Goal: Transaction & Acquisition: Purchase product/service

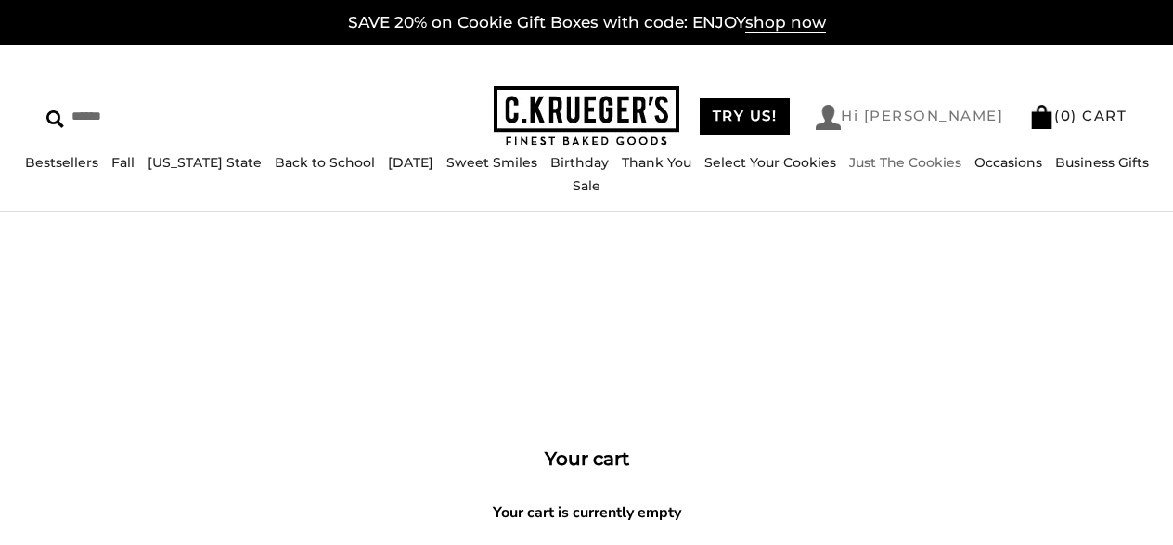
click at [974, 123] on link "Hi [PERSON_NAME]" at bounding box center [908, 117] width 187 height 25
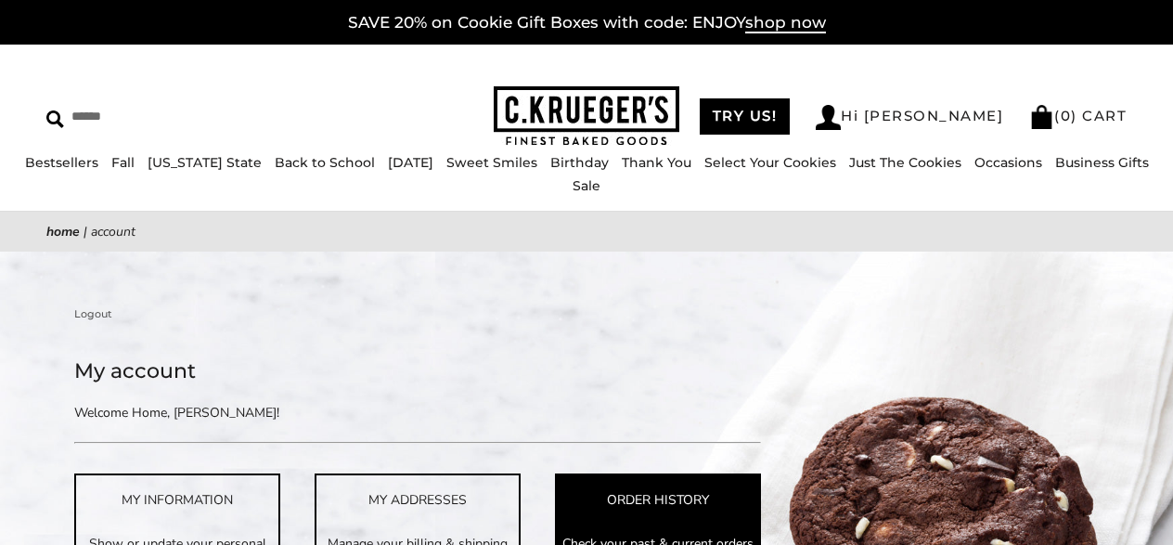
click at [609, 490] on div "ORDER HISTORY" at bounding box center [658, 499] width 202 height 21
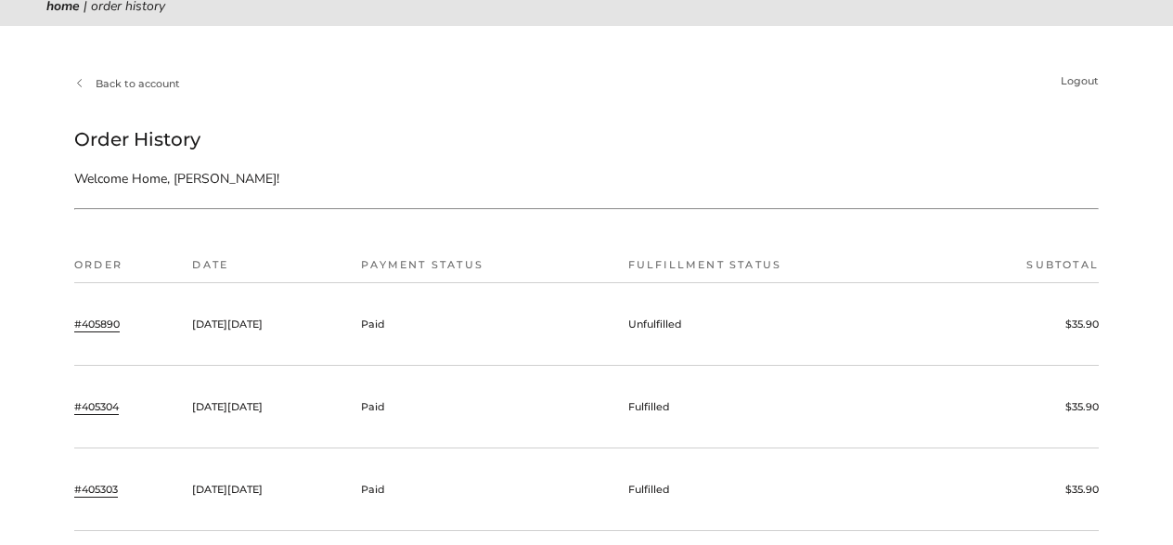
scroll to position [231, 0]
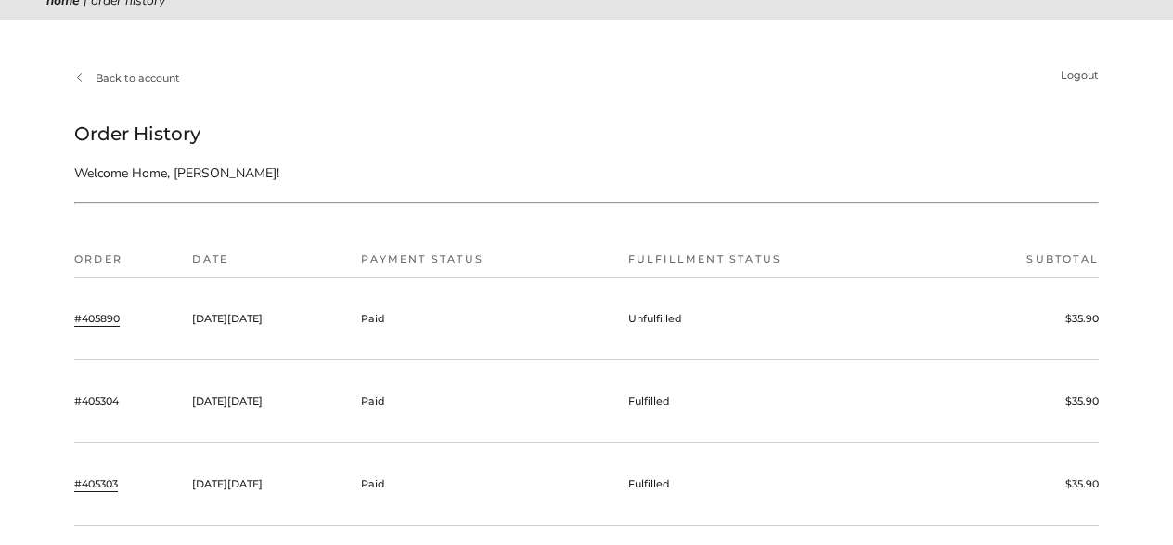
click at [112, 313] on link "#405890" at bounding box center [96, 318] width 45 height 17
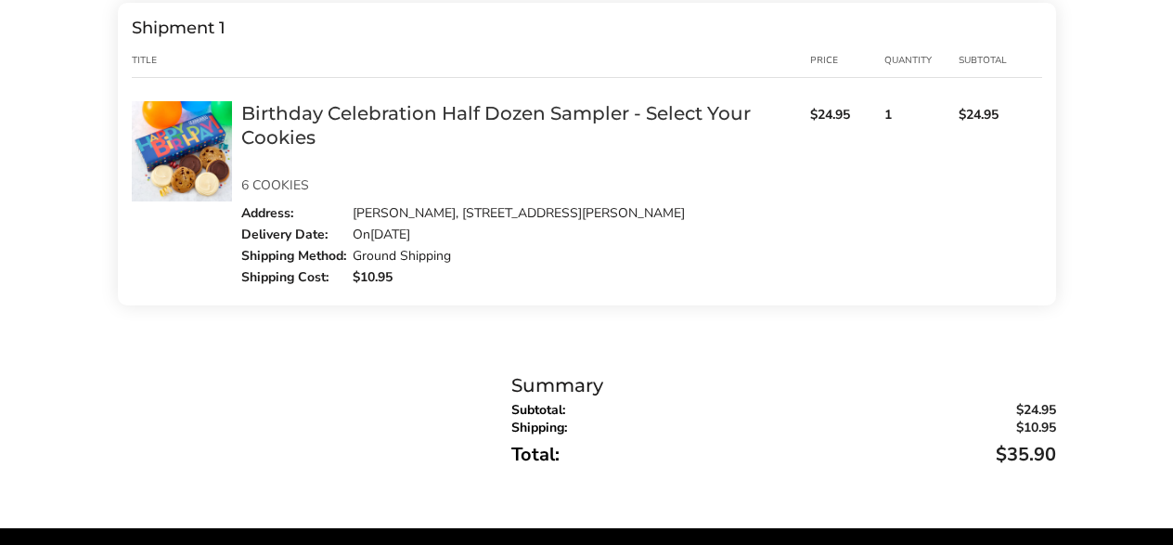
scroll to position [428, 0]
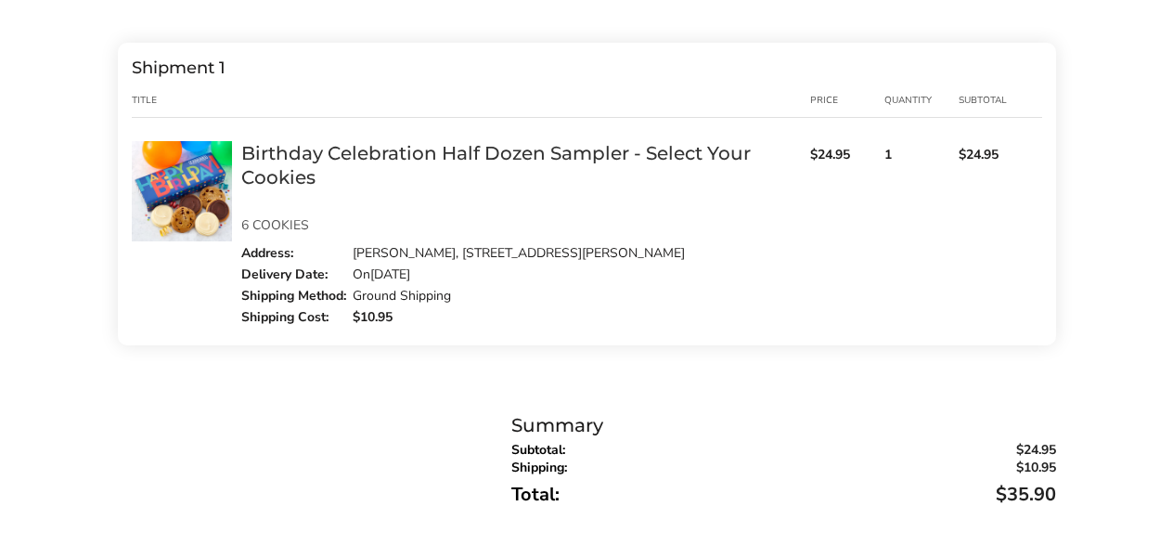
click at [528, 150] on link "Birthday Celebration Half Dozen Sampler - Select Your Cookies" at bounding box center [495, 165] width 509 height 46
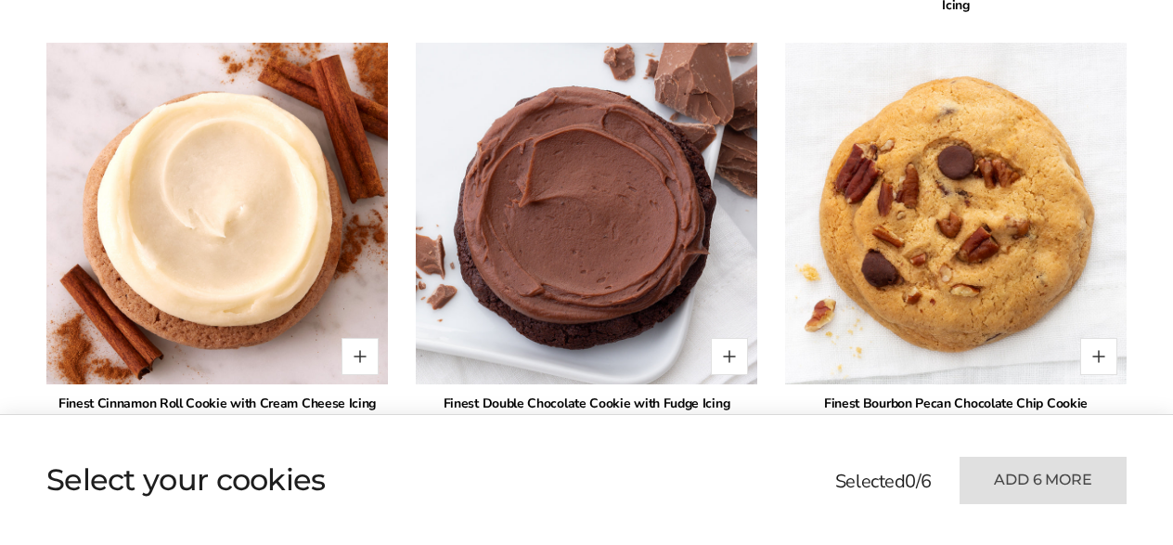
scroll to position [2032, 0]
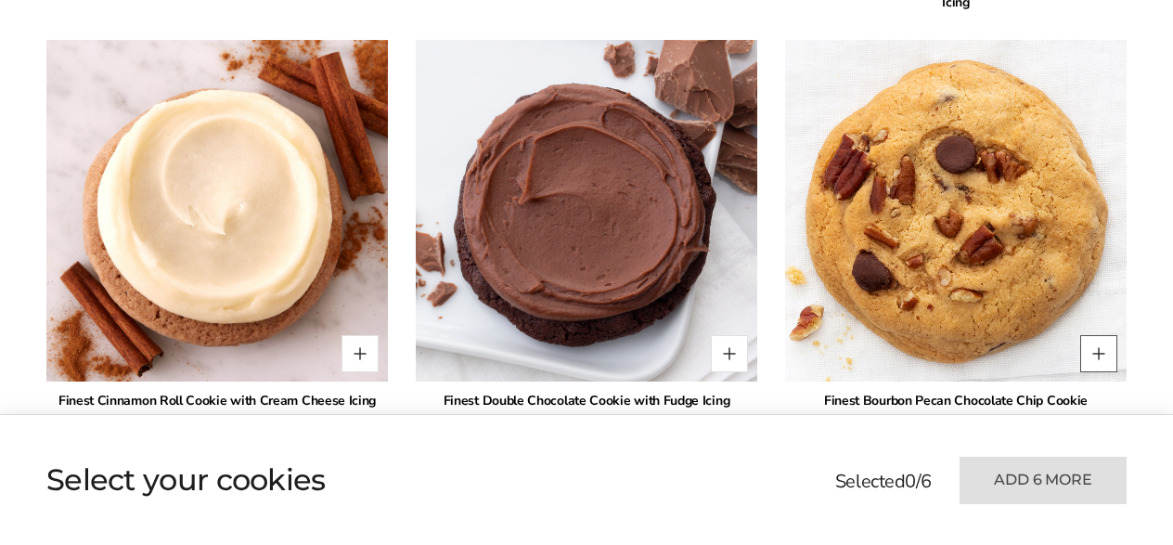
click at [1097, 350] on button "Quantity button plus" at bounding box center [1098, 353] width 37 height 37
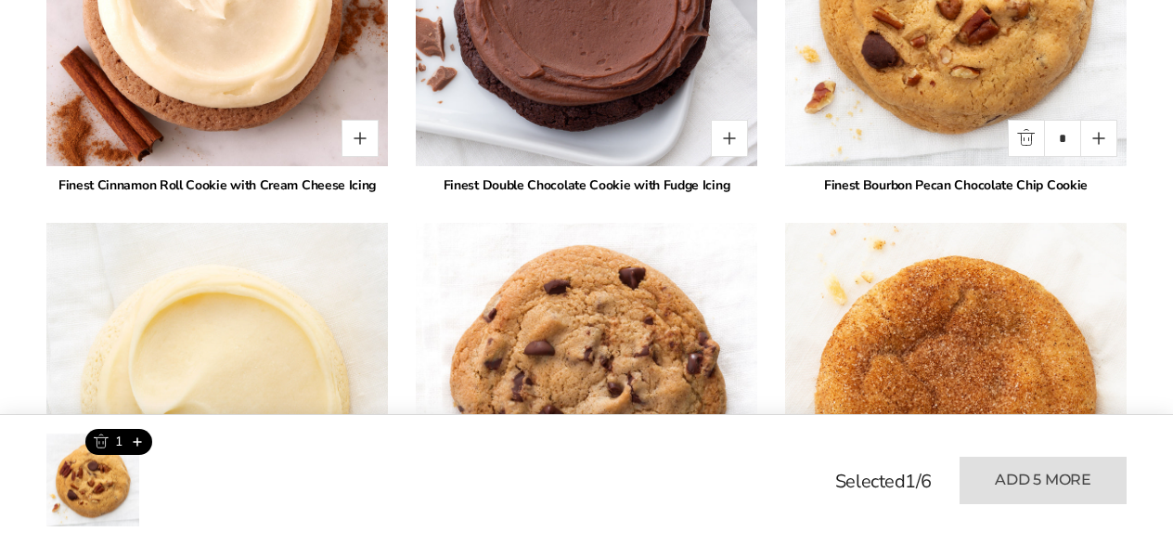
scroll to position [2249, 0]
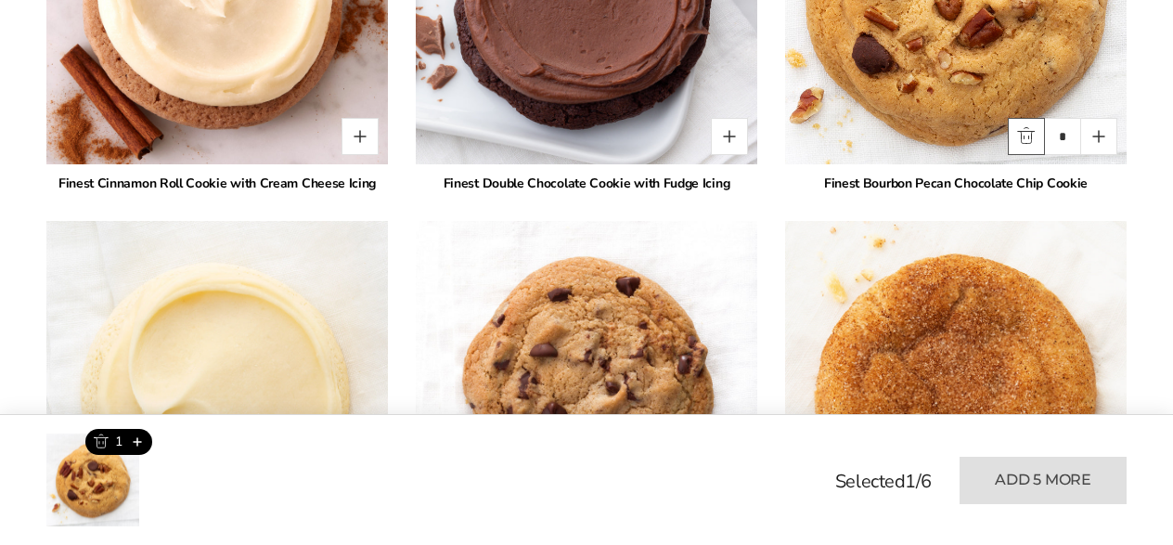
click at [1030, 142] on button "Quantity button minus" at bounding box center [1025, 136] width 37 height 37
type input "*"
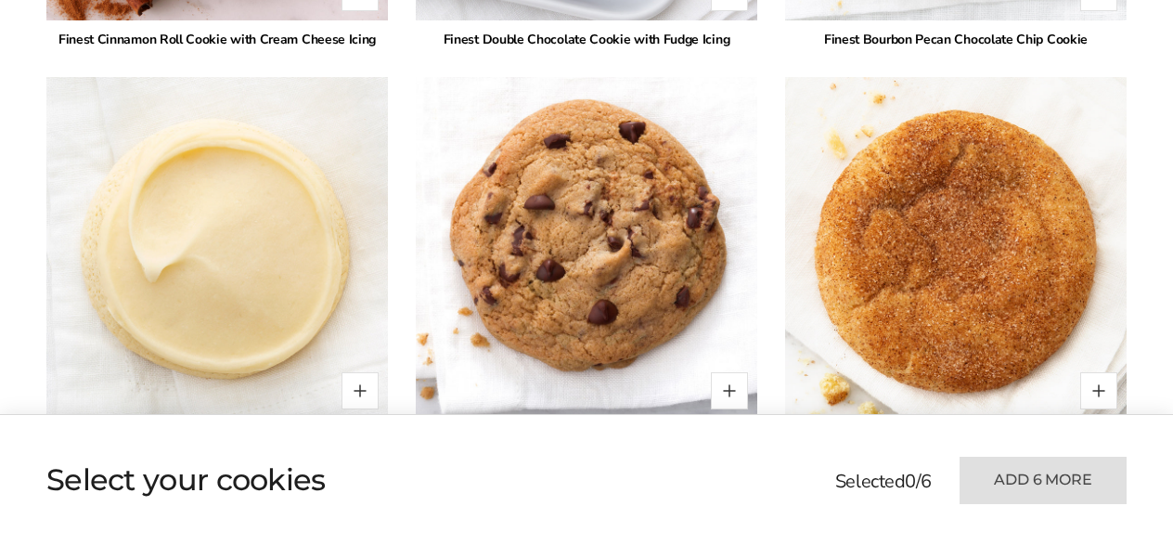
scroll to position [2414, 0]
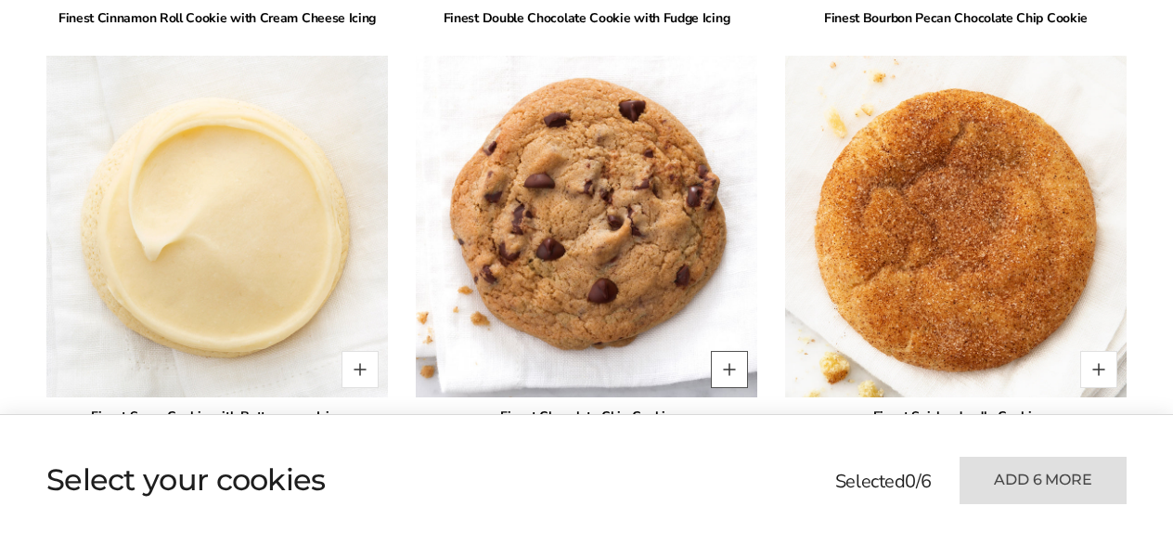
click at [728, 363] on button "Quantity button plus" at bounding box center [729, 369] width 37 height 37
type input "*"
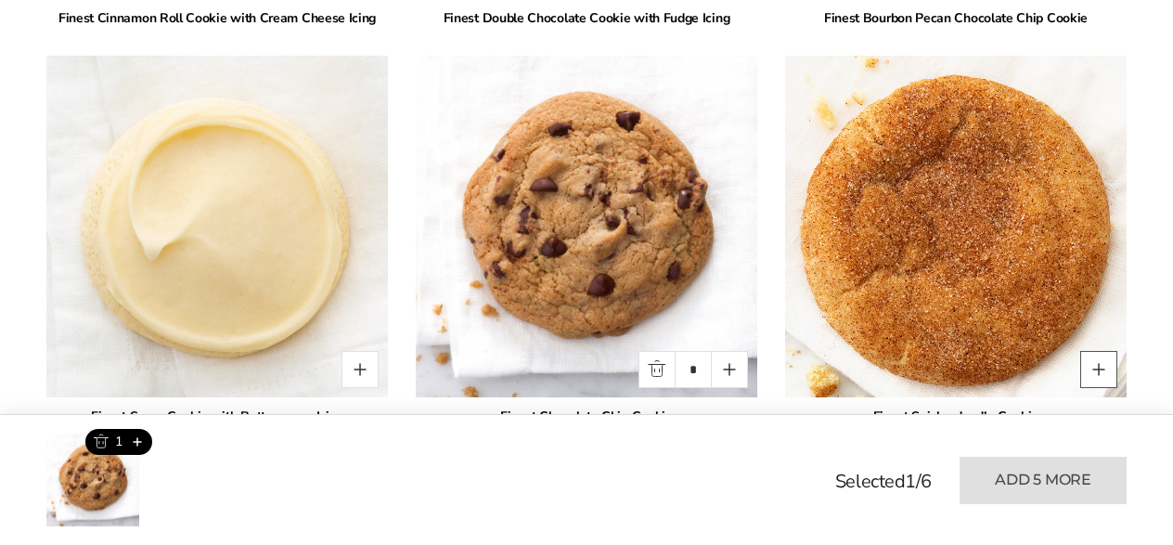
click at [1097, 366] on button "Quantity button plus" at bounding box center [1098, 369] width 37 height 37
type input "*"
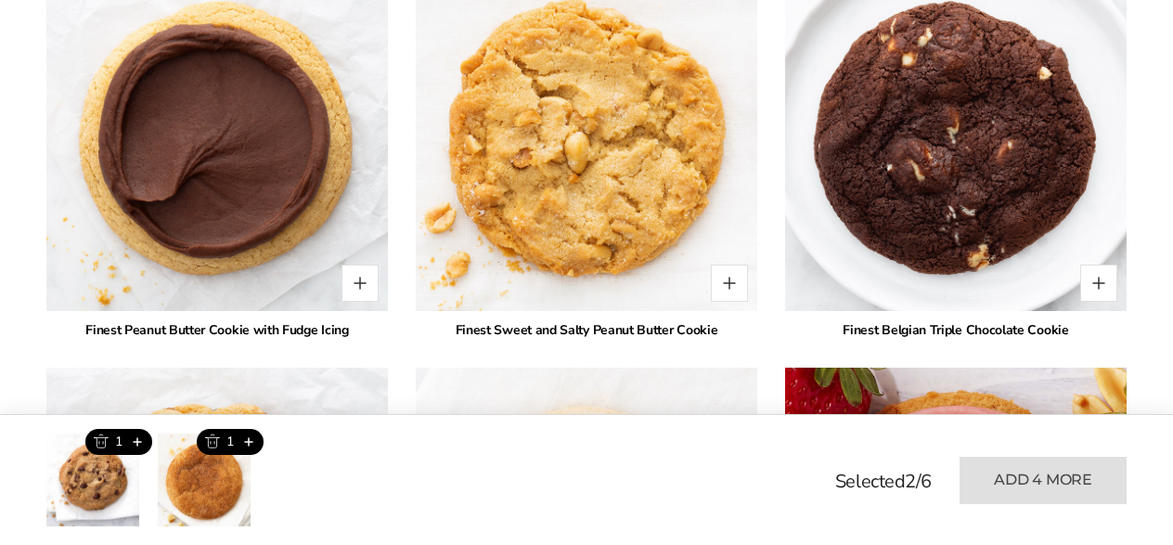
scroll to position [2914, 0]
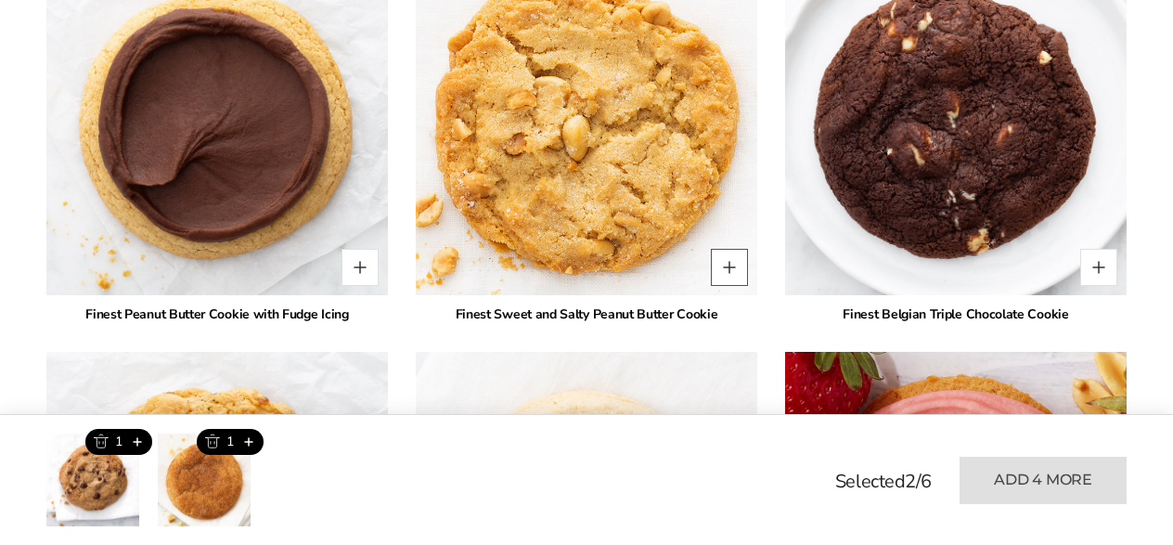
click at [725, 266] on button "Quantity button plus" at bounding box center [729, 267] width 37 height 37
type input "*"
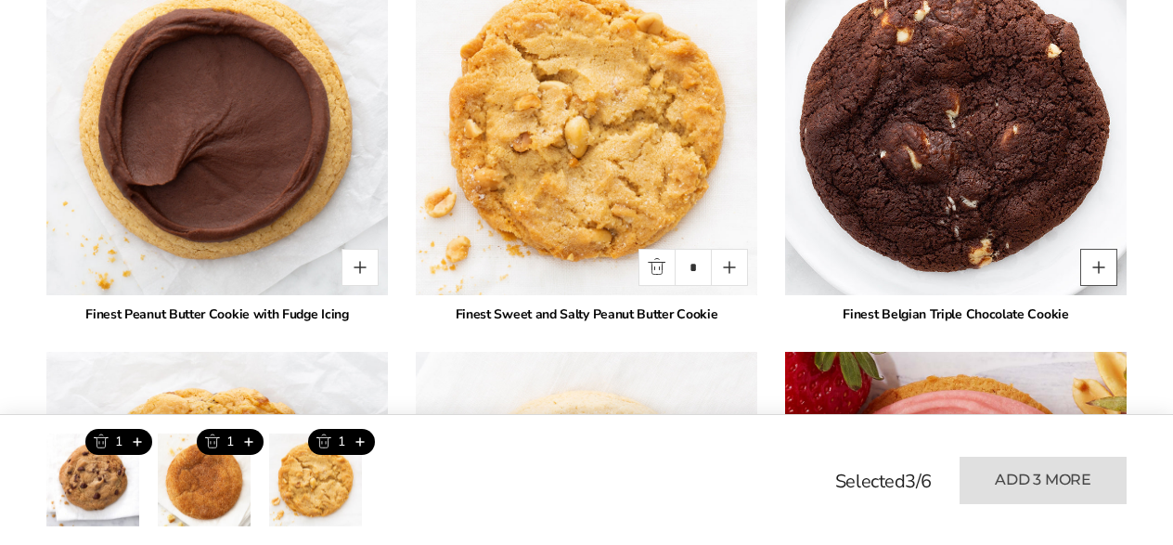
click at [1097, 266] on button "Quantity button plus" at bounding box center [1098, 267] width 37 height 37
type input "*"
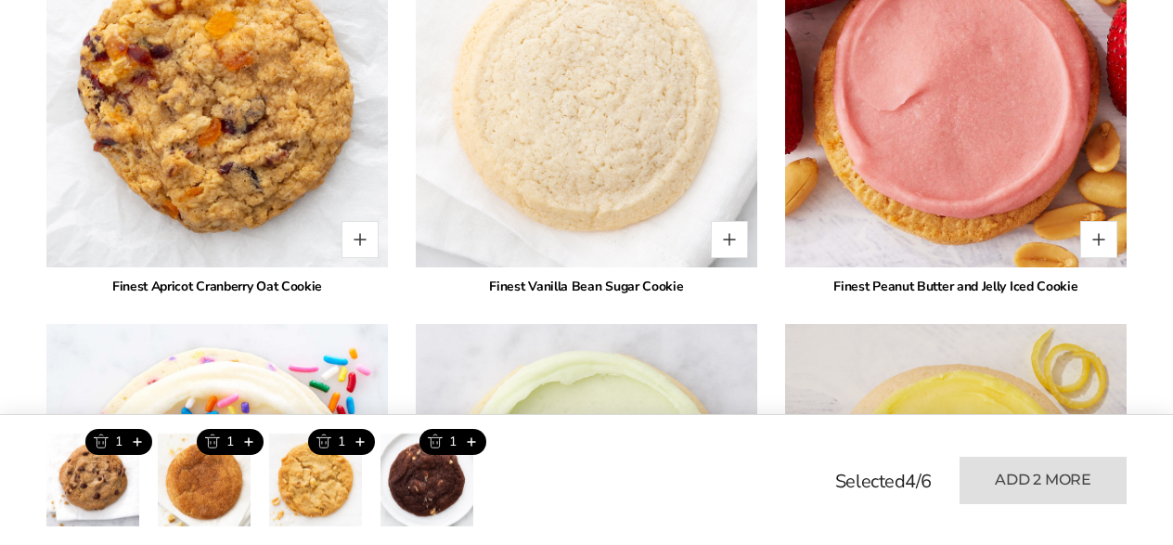
scroll to position [3362, 0]
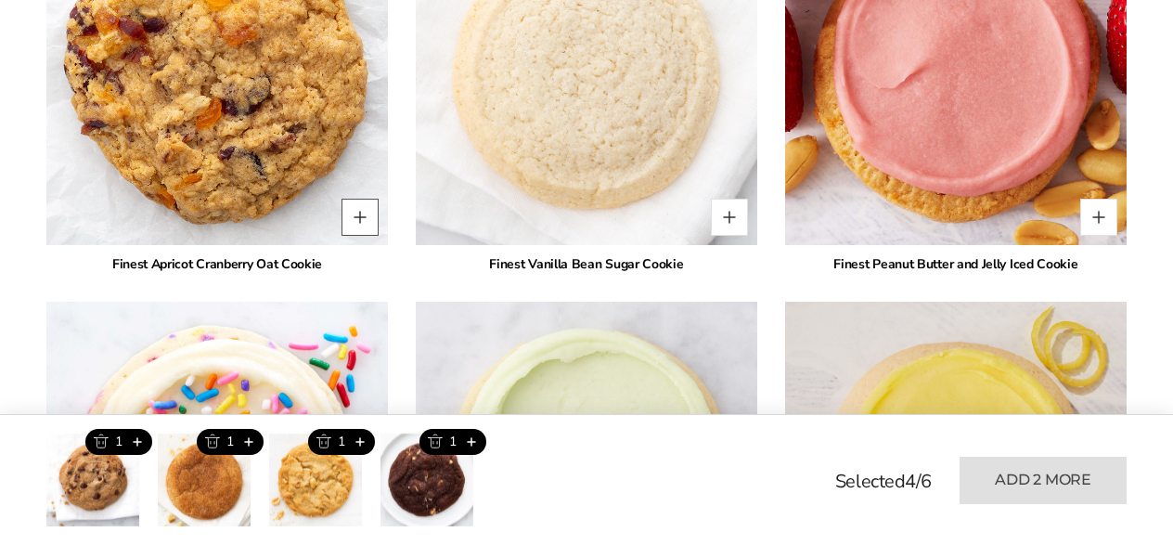
click at [366, 220] on button "Quantity button plus" at bounding box center [359, 217] width 37 height 37
type input "*"
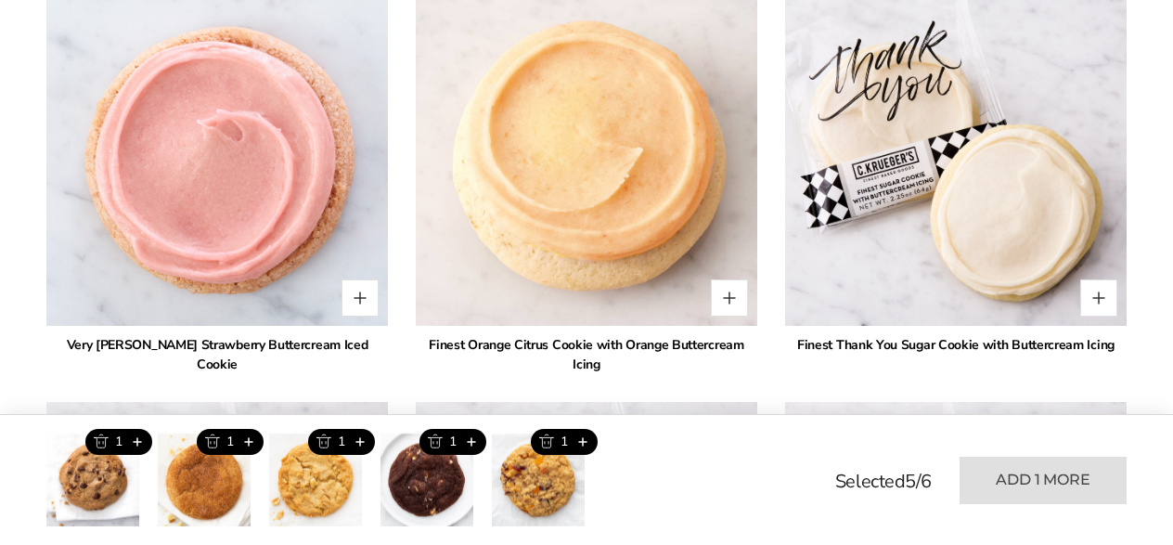
scroll to position [4081, 0]
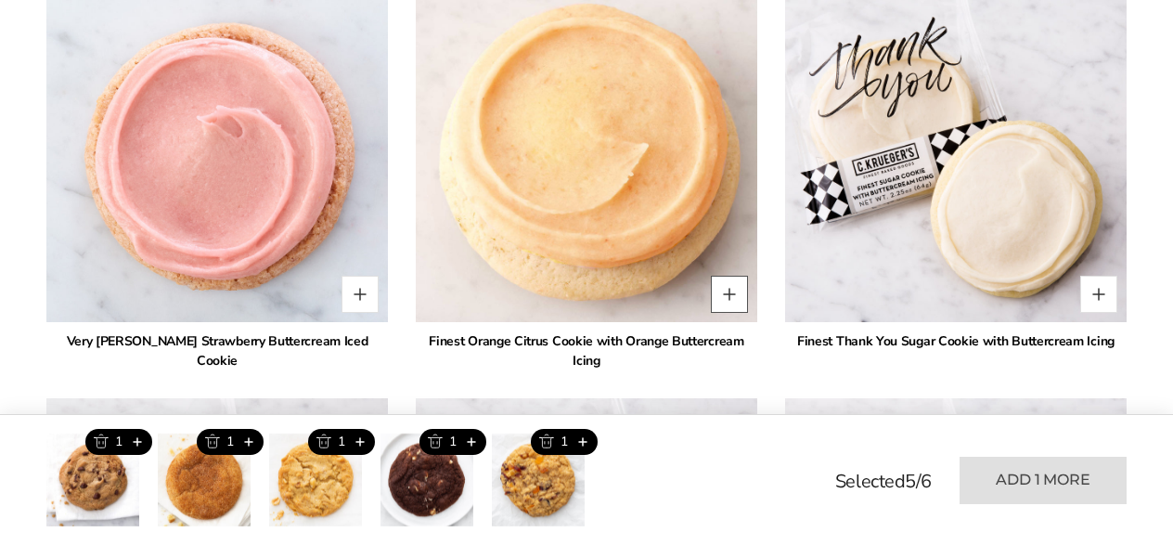
click at [722, 287] on button "Quantity button plus" at bounding box center [729, 294] width 37 height 37
type input "*"
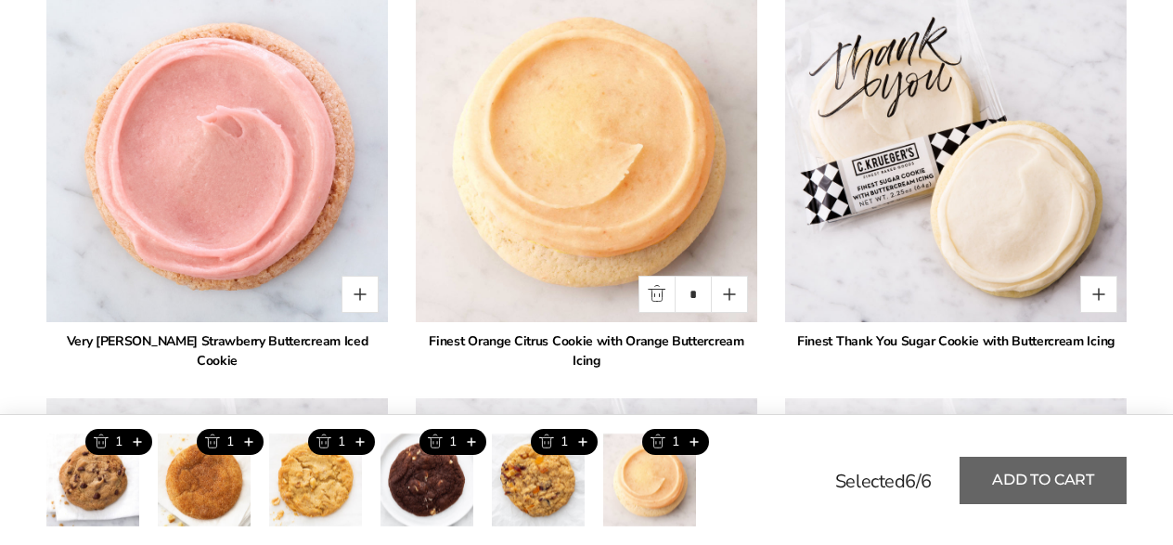
click at [1011, 473] on button "Add to cart" at bounding box center [1042, 479] width 167 height 47
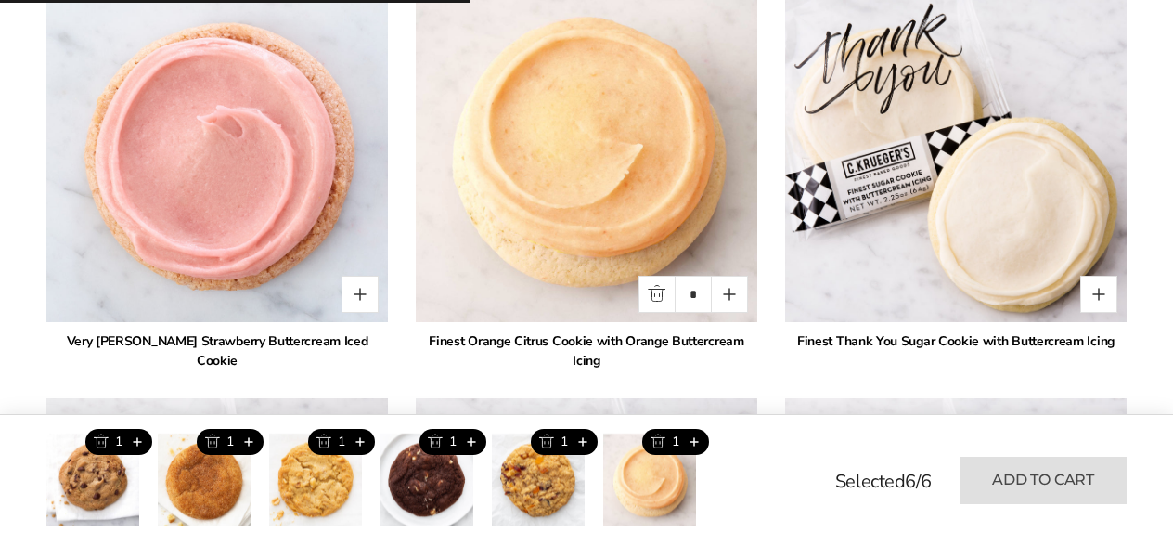
type input "*"
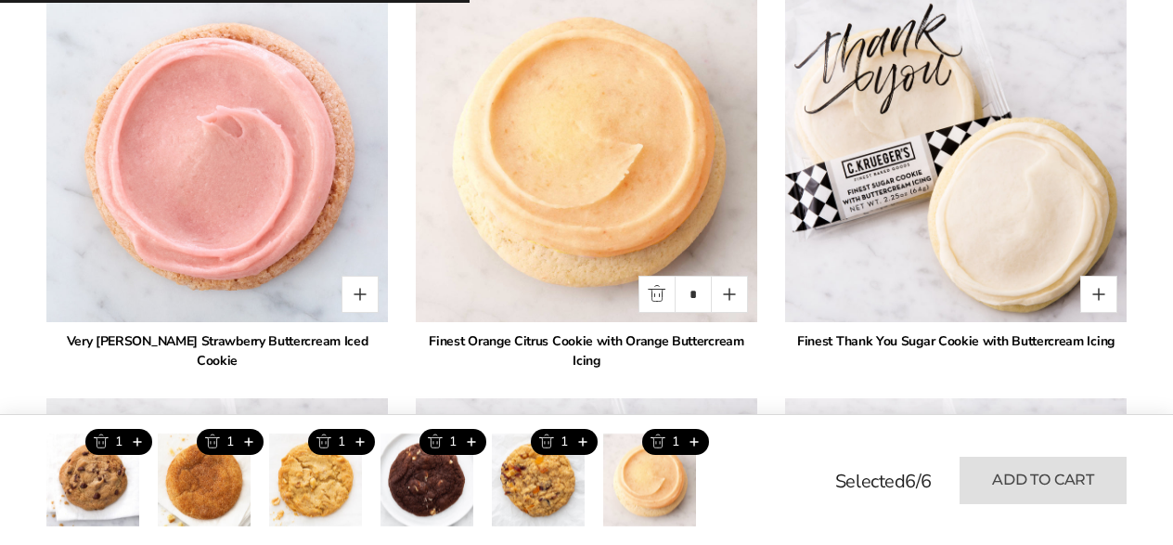
type input "*"
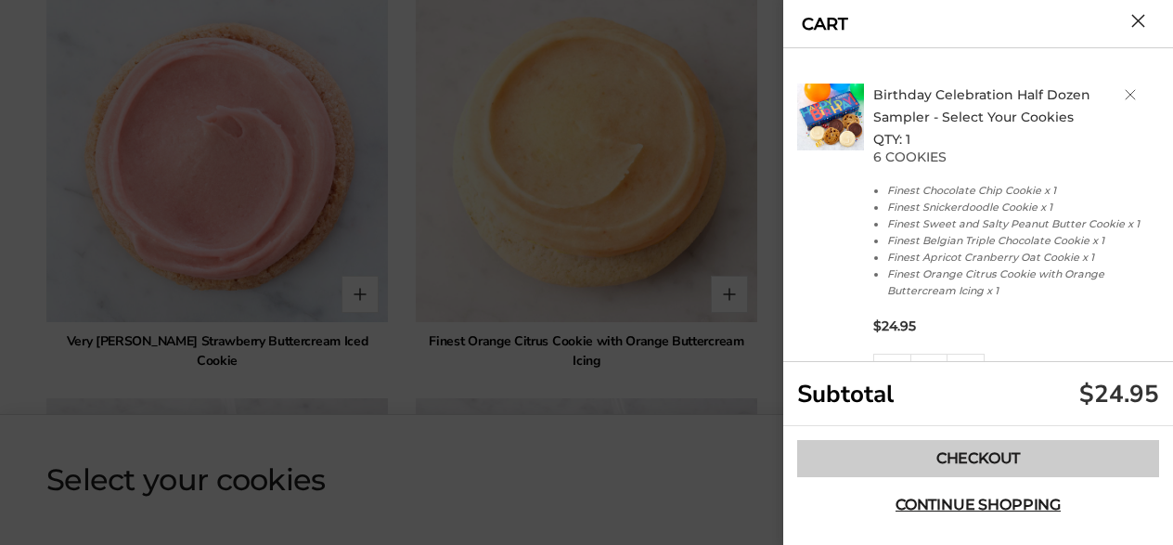
click at [946, 450] on link "Checkout" at bounding box center [978, 458] width 362 height 37
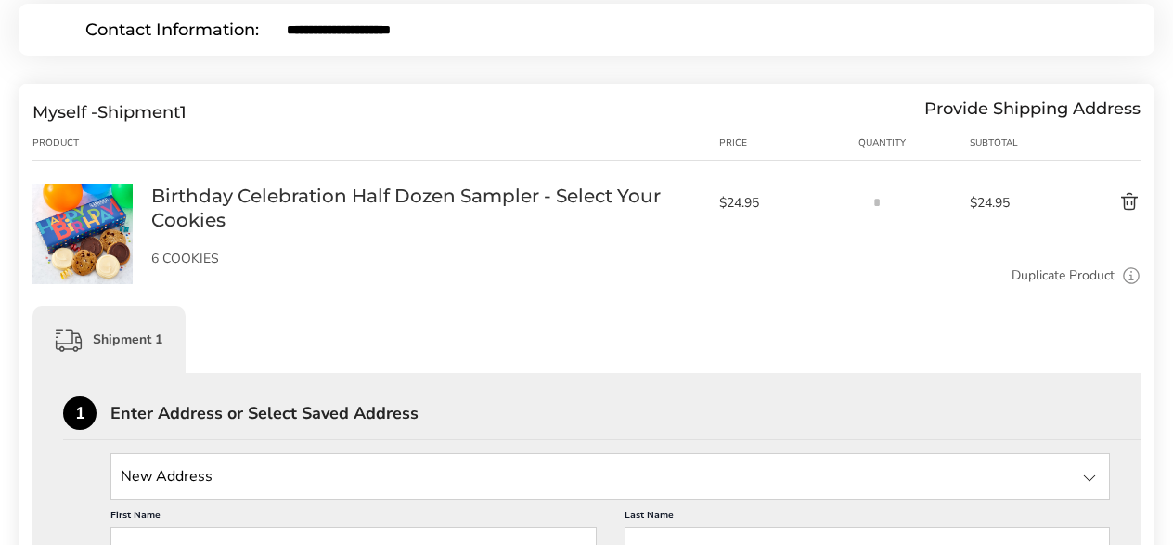
scroll to position [561, 0]
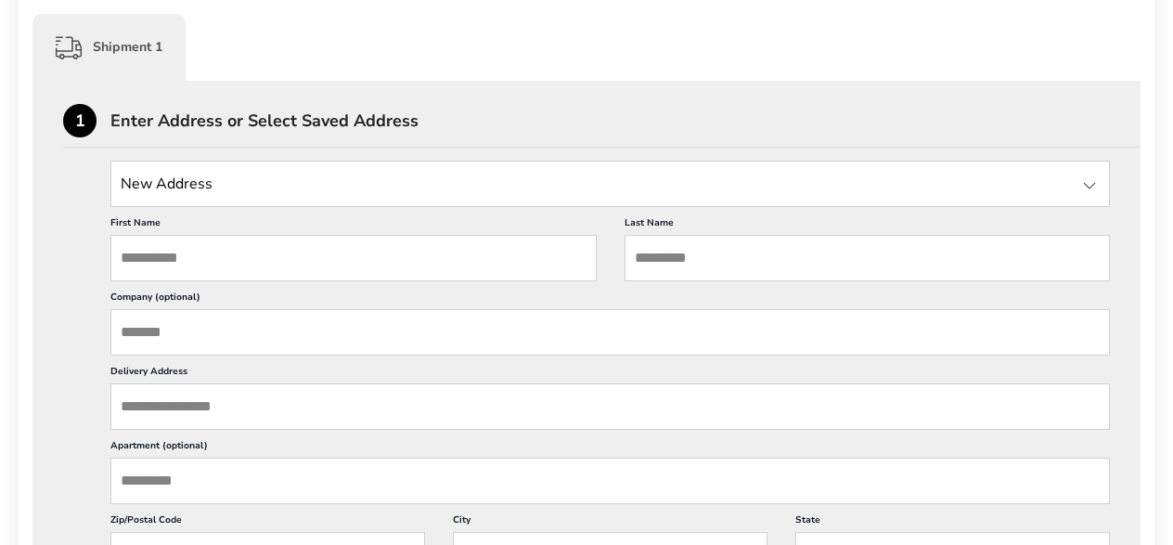
click at [190, 258] on input "First Name" at bounding box center [353, 258] width 486 height 46
type input "*****"
click at [144, 400] on input "Delivery Address" at bounding box center [609, 406] width 999 height 46
paste input "**********"
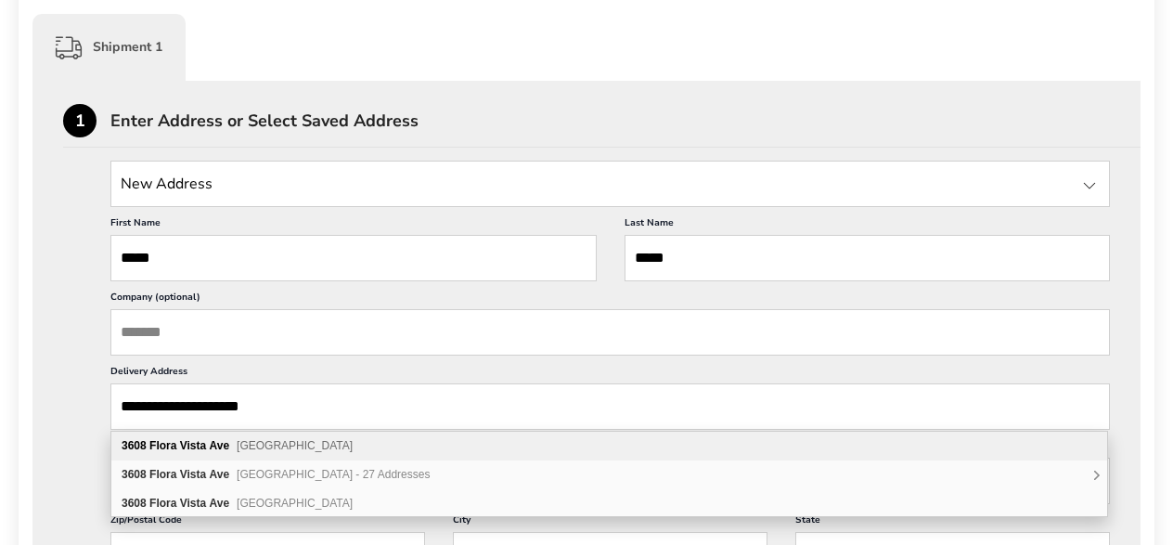
click at [166, 449] on b "Flora Vista" at bounding box center [177, 445] width 57 height 13
type input "**********"
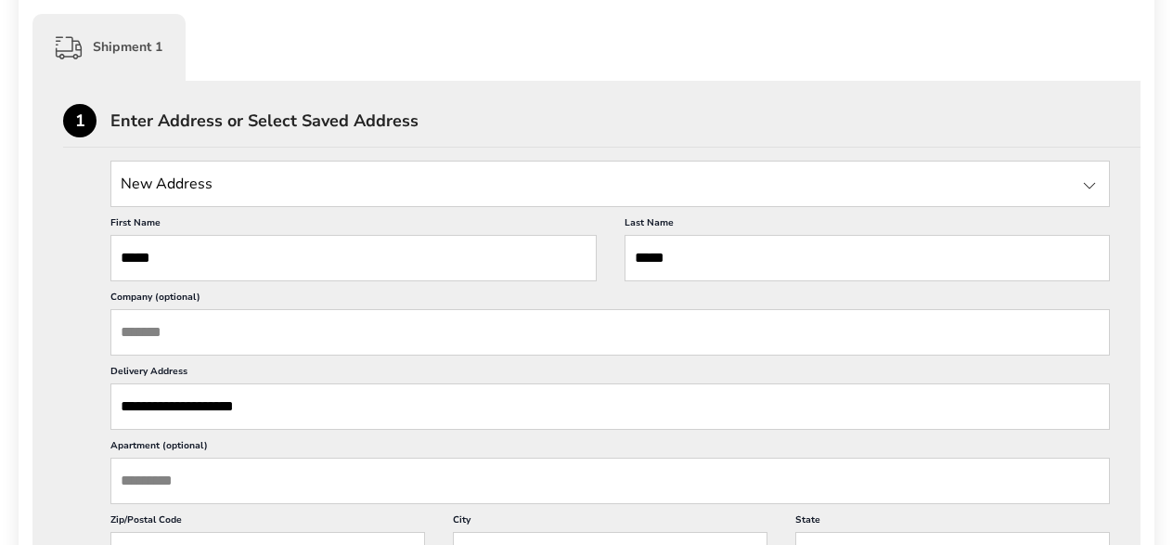
click at [162, 485] on input "Apartment (optional)" at bounding box center [609, 480] width 999 height 46
paste input "*******"
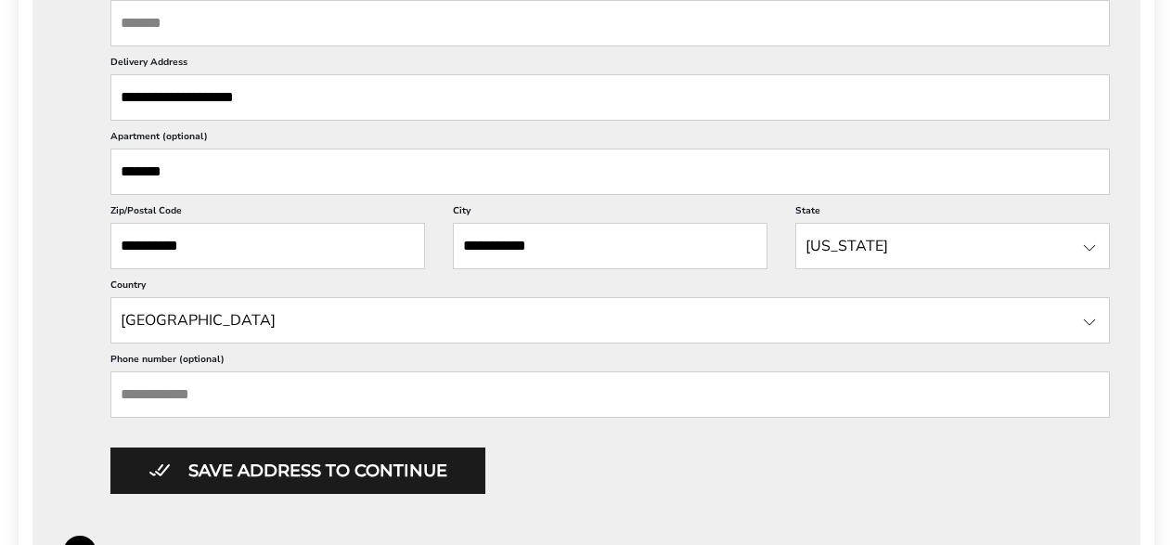
scroll to position [902, 0]
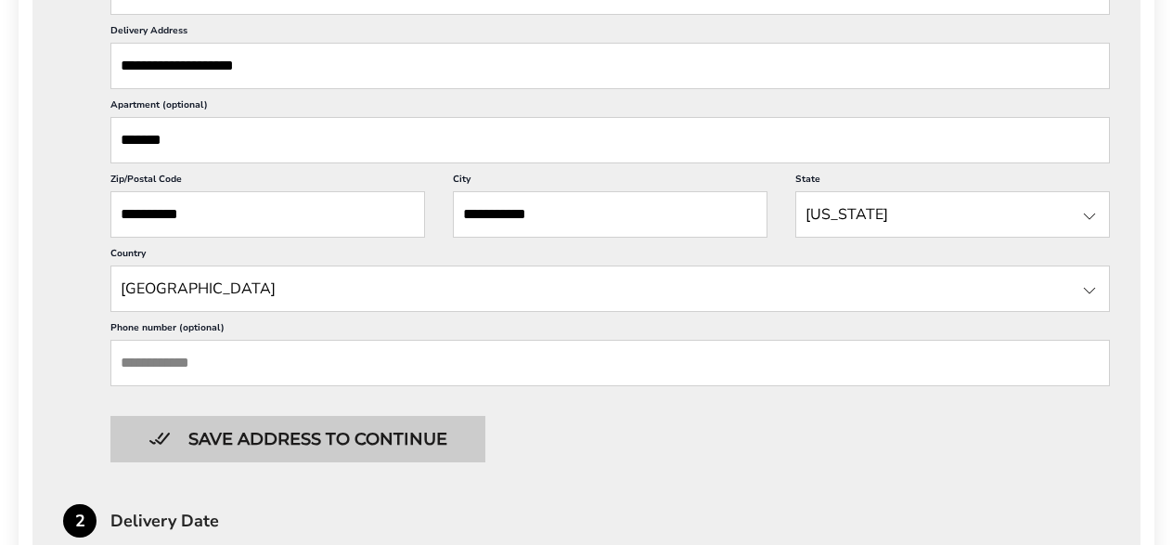
type input "*******"
click at [341, 439] on button "Save address to continue" at bounding box center [297, 439] width 375 height 46
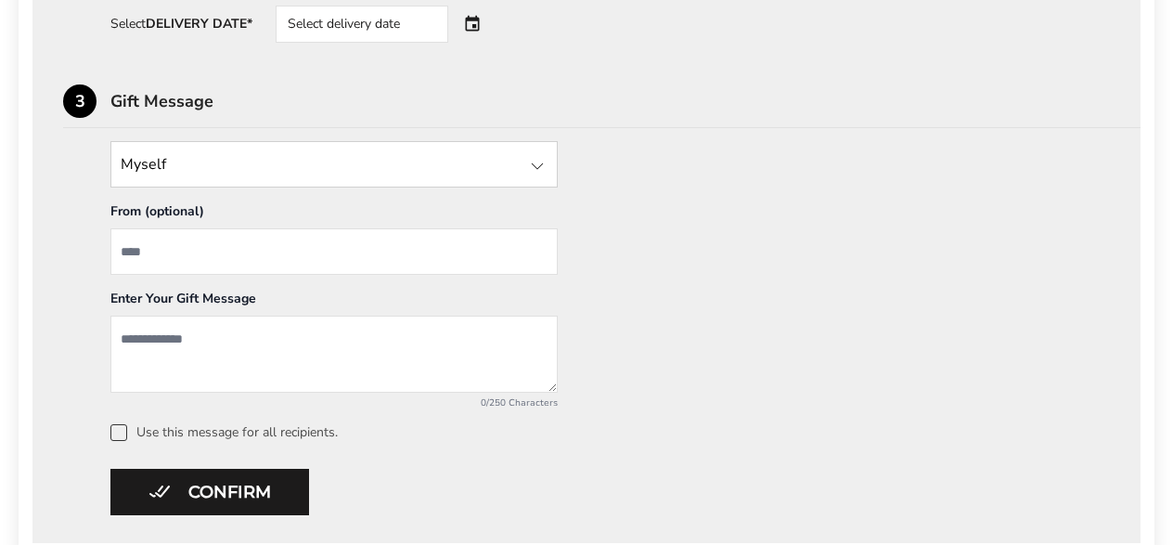
click at [167, 348] on textarea "Add a message" at bounding box center [333, 353] width 447 height 77
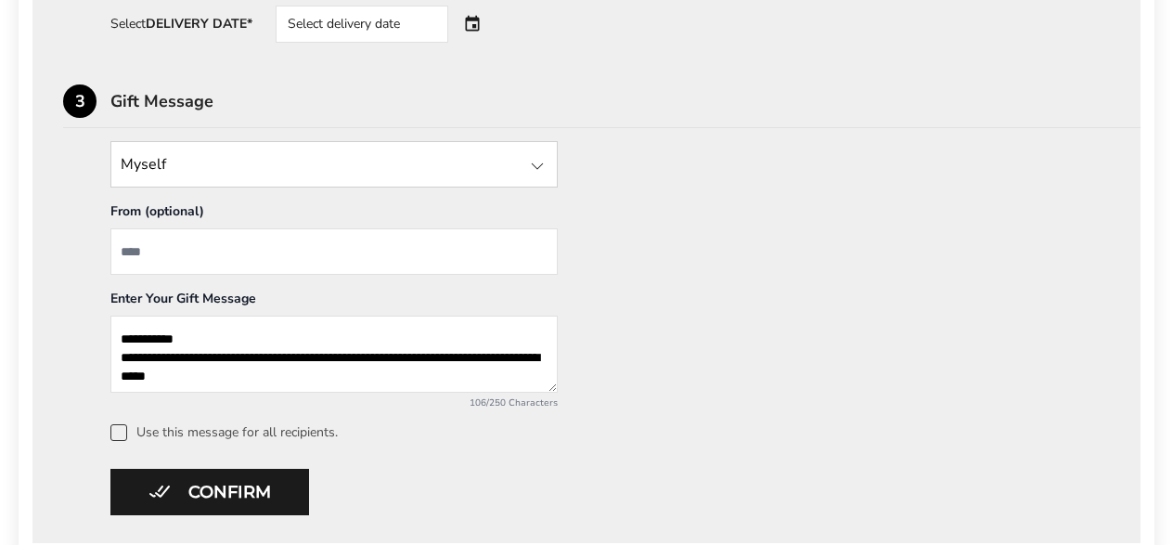
scroll to position [11, 0]
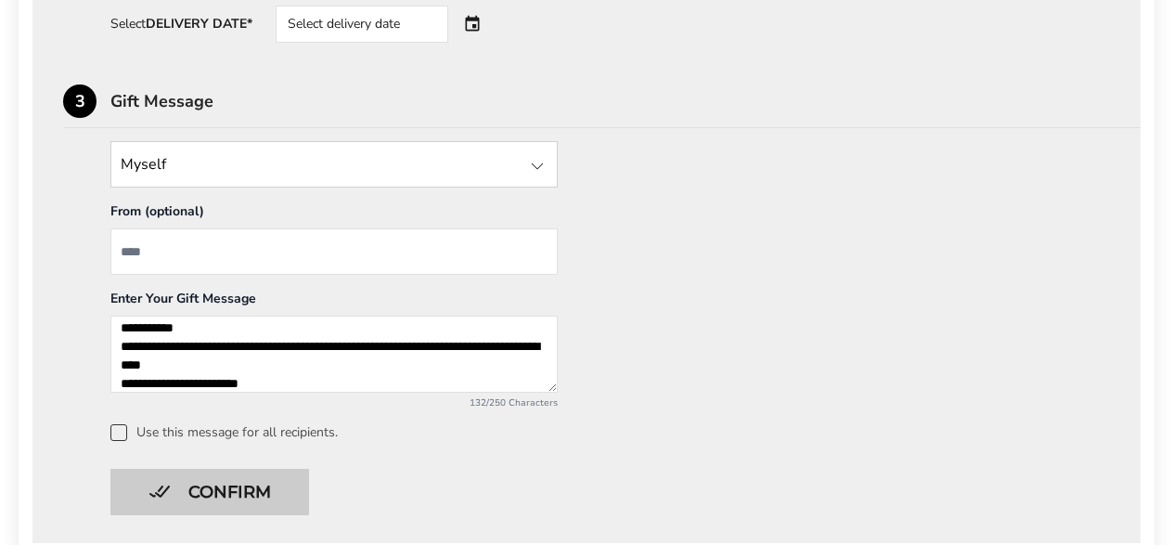
type textarea "**********"
click at [199, 488] on button "Confirm" at bounding box center [209, 491] width 199 height 46
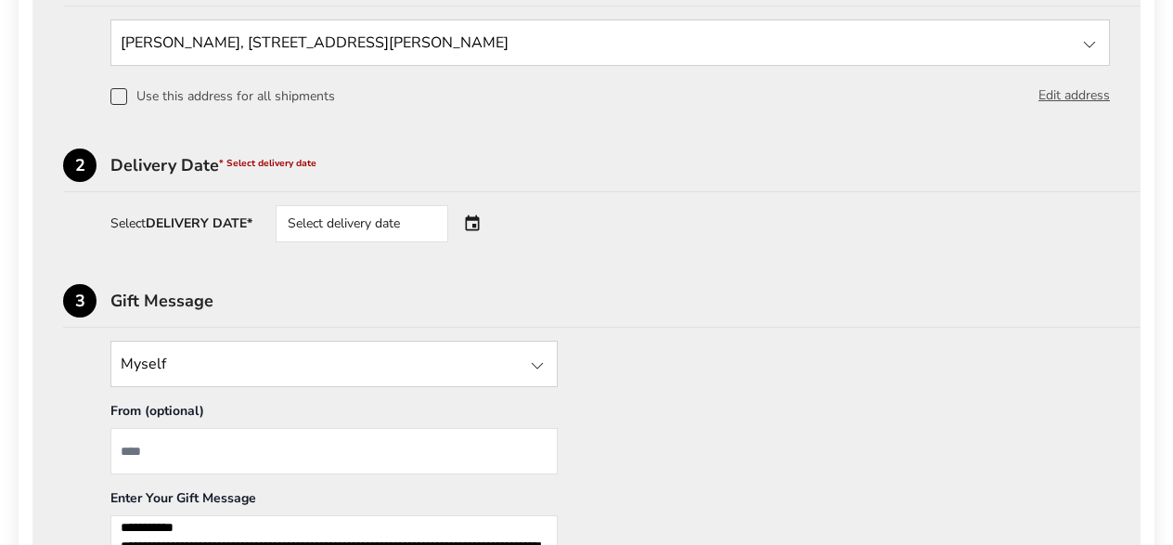
scroll to position [590, 0]
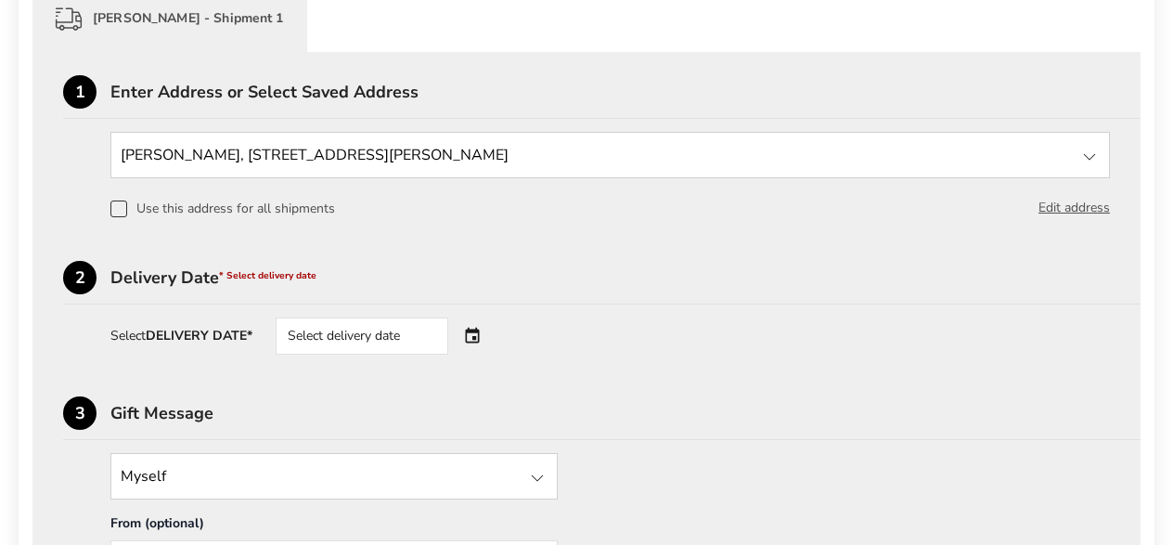
click at [476, 340] on div "Select delivery date" at bounding box center [388, 335] width 224 height 37
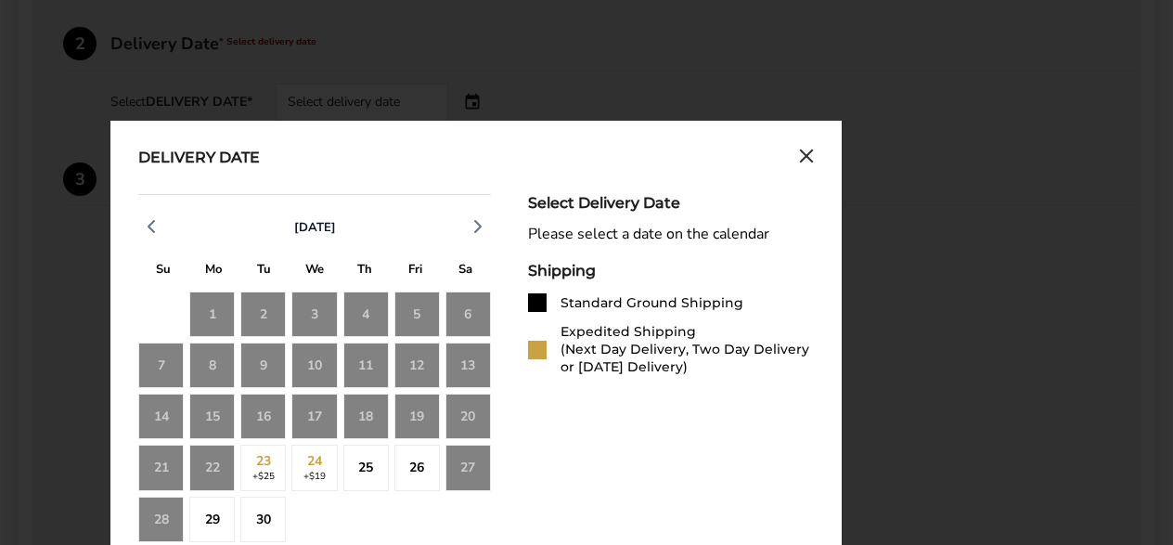
scroll to position [835, 0]
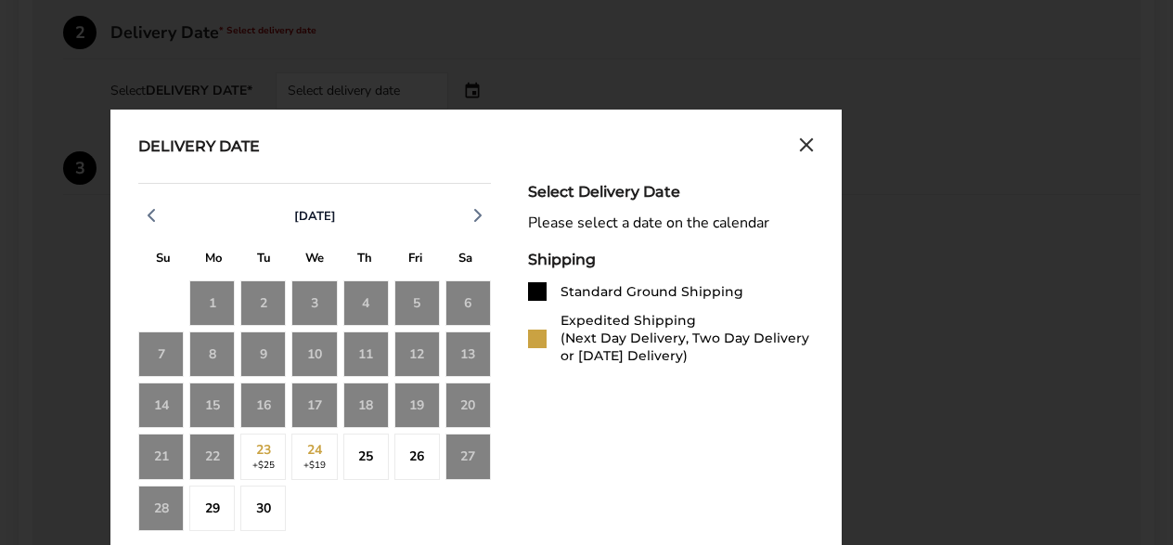
click at [322, 353] on div "10" at bounding box center [313, 353] width 45 height 45
click at [481, 213] on polyline "button" at bounding box center [478, 215] width 6 height 11
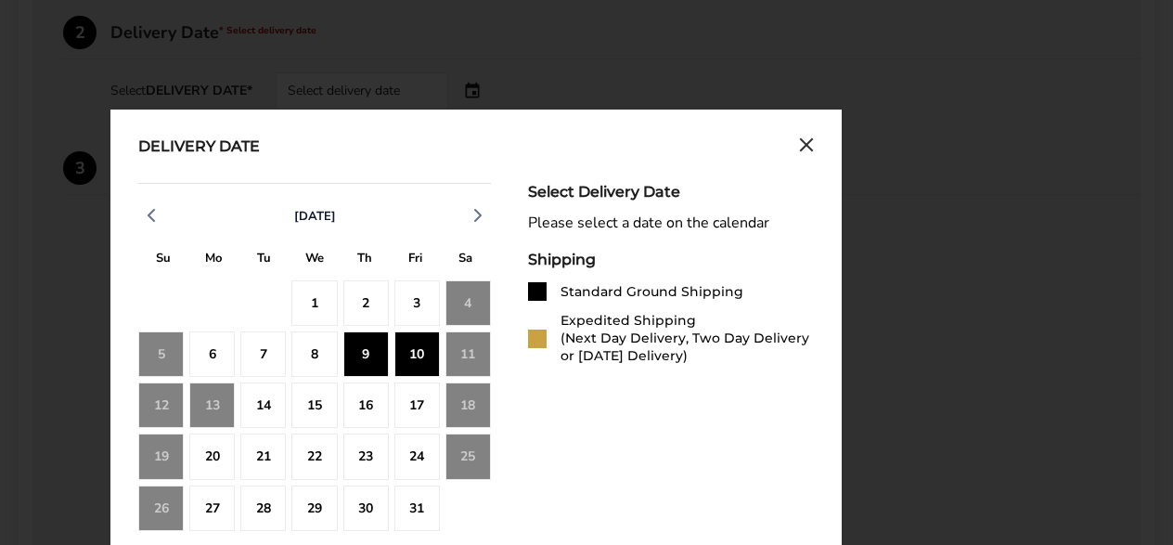
click at [403, 346] on div "10" at bounding box center [416, 353] width 45 height 45
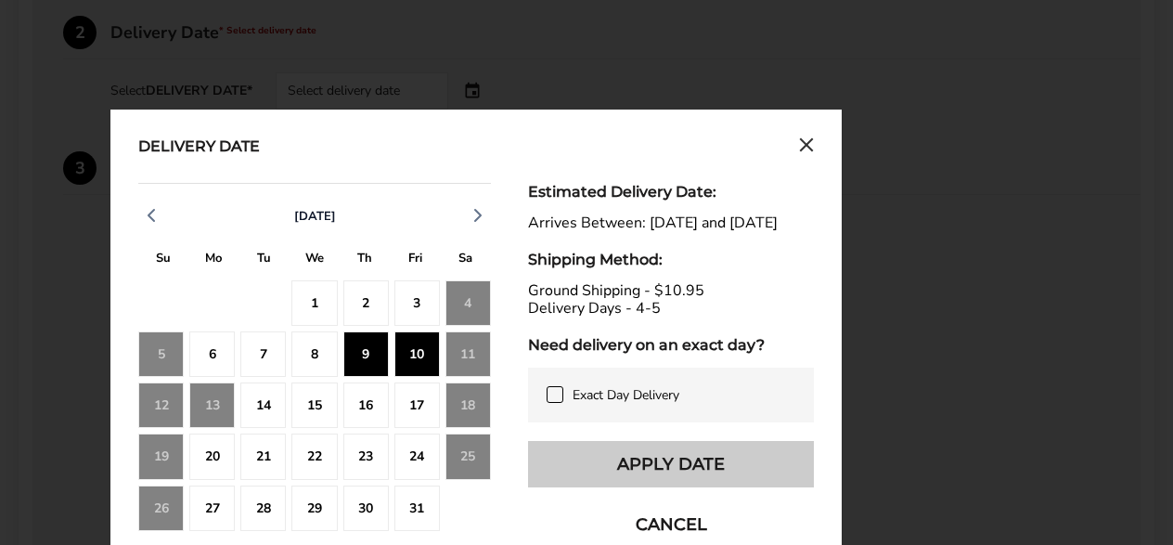
click at [636, 474] on button "Apply Date" at bounding box center [671, 464] width 286 height 46
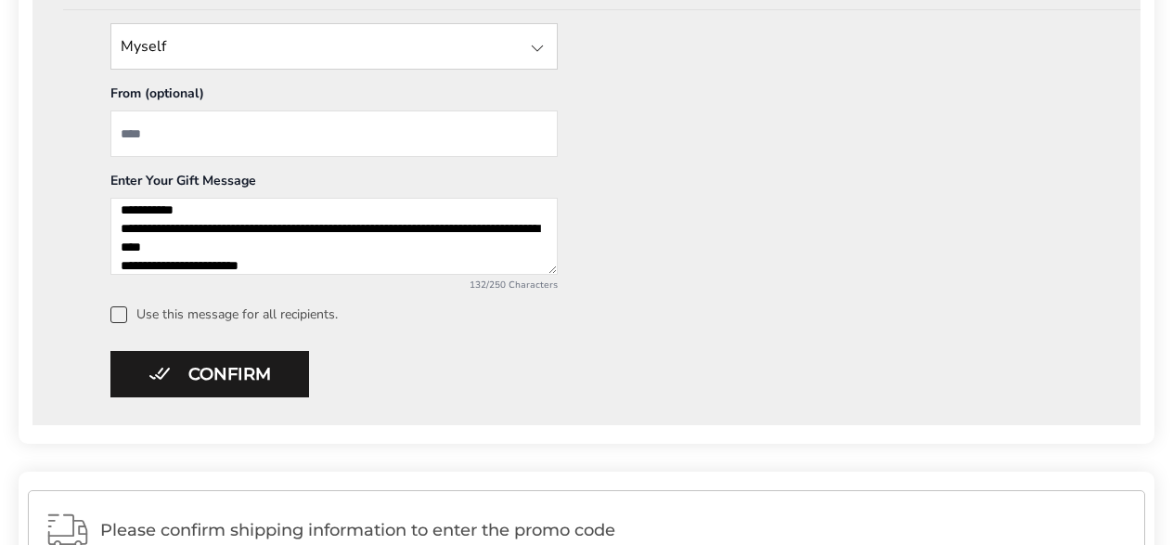
scroll to position [1028, 0]
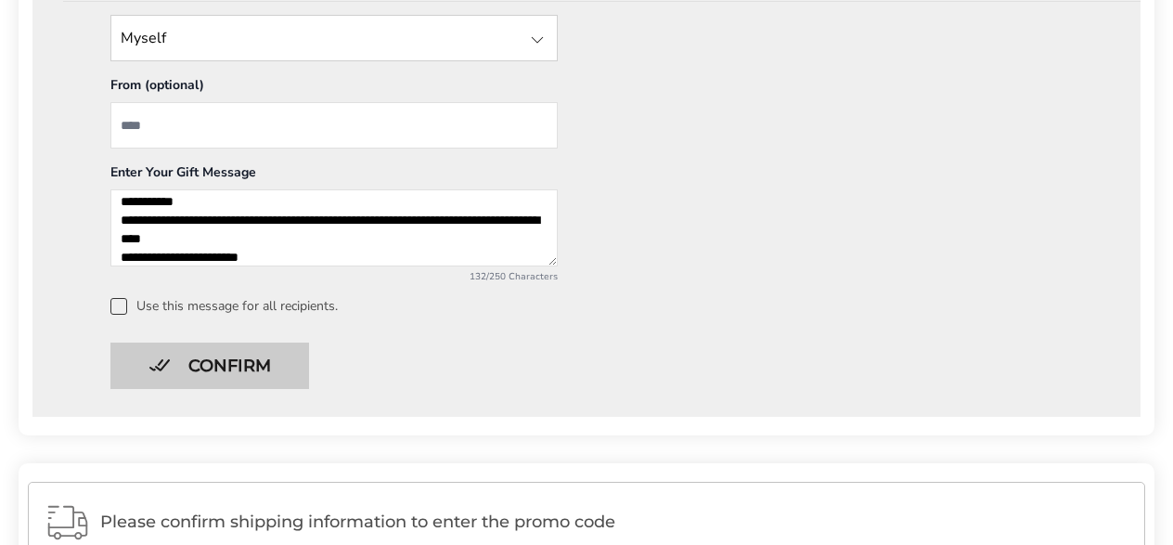
click at [249, 354] on button "Confirm" at bounding box center [209, 365] width 199 height 46
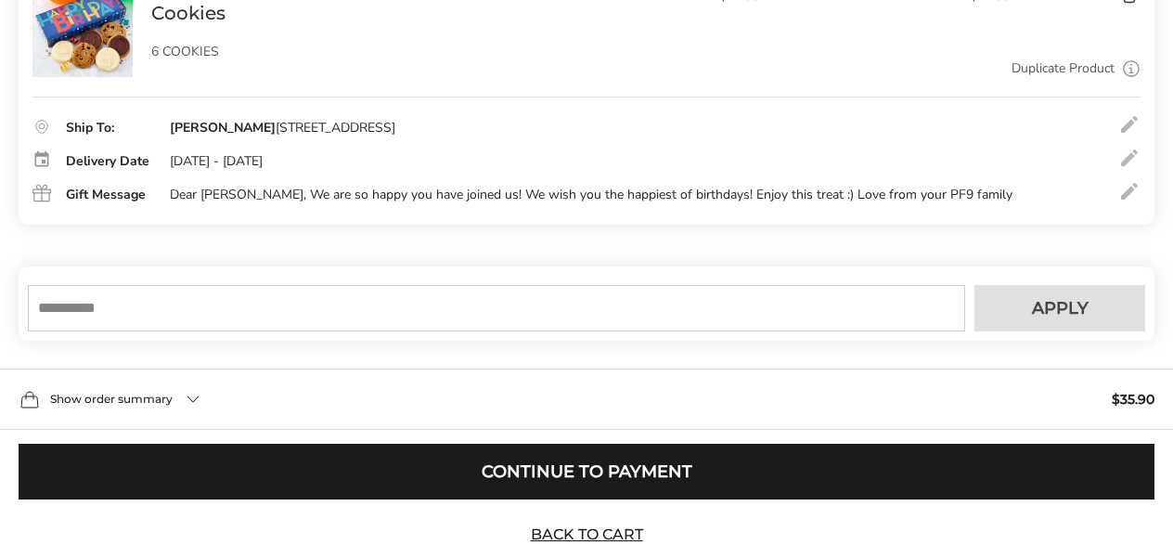
scroll to position [550, 0]
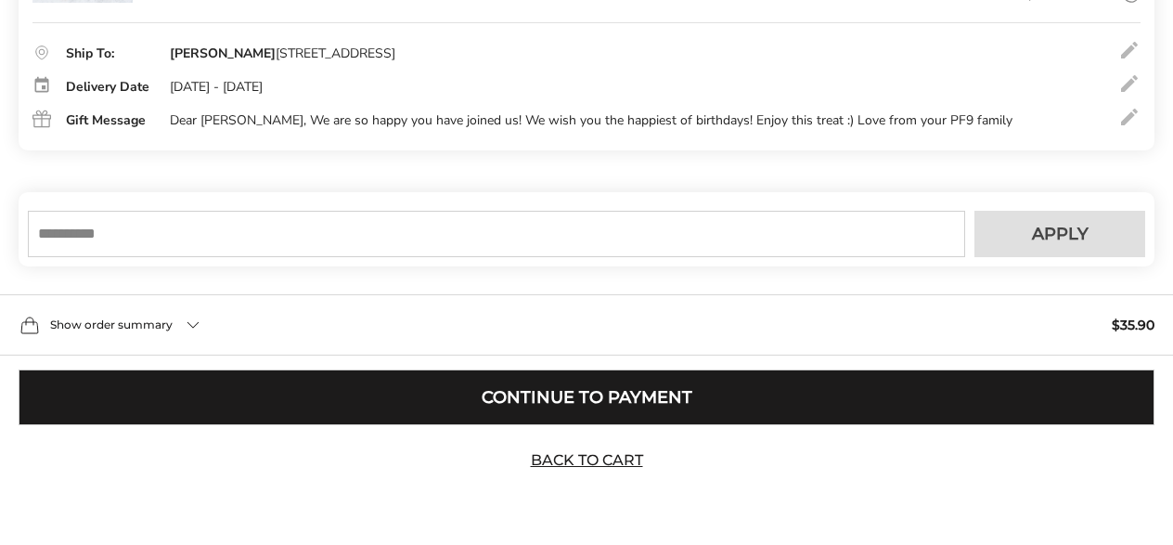
click at [544, 397] on button "Continue to Payment" at bounding box center [586, 397] width 1135 height 56
